Goal: Information Seeking & Learning: Learn about a topic

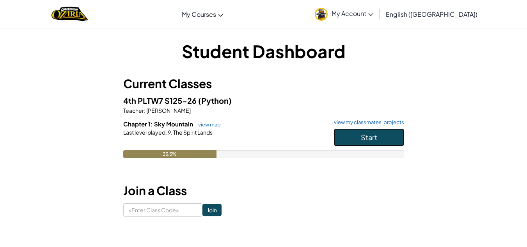
click at [349, 131] on button "Start" at bounding box center [369, 137] width 70 height 18
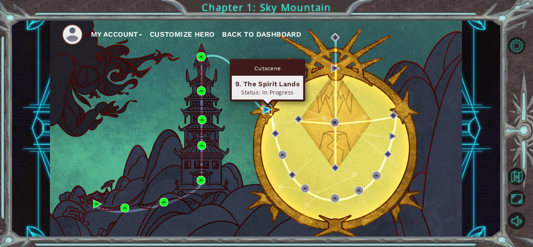
click at [264, 107] on img at bounding box center [267, 109] width 9 height 9
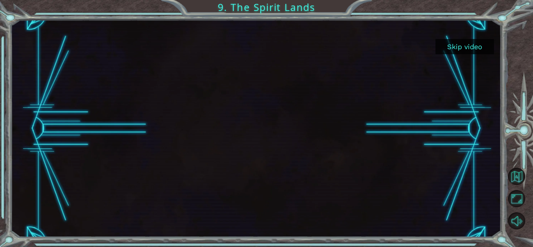
click at [450, 48] on button "Skip video" at bounding box center [464, 46] width 59 height 15
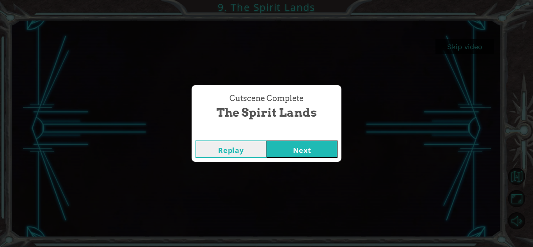
click at [311, 150] on button "Next" at bounding box center [301, 149] width 71 height 18
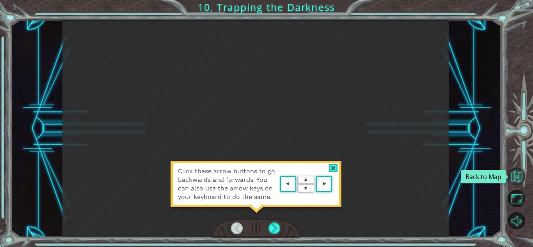
click at [519, 174] on button "Back to Map" at bounding box center [516, 176] width 17 height 17
